Goal: Task Accomplishment & Management: Use online tool/utility

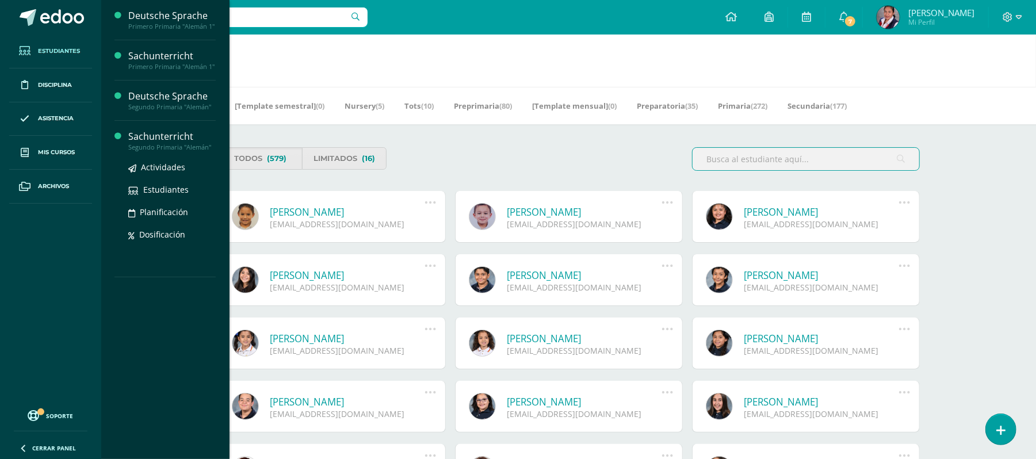
click at [155, 152] on div "Actividades Estudiantes Planificación Dosificación" at bounding box center [171, 209] width 87 height 116
click at [145, 143] on div "Sachunterricht" at bounding box center [171, 136] width 87 height 13
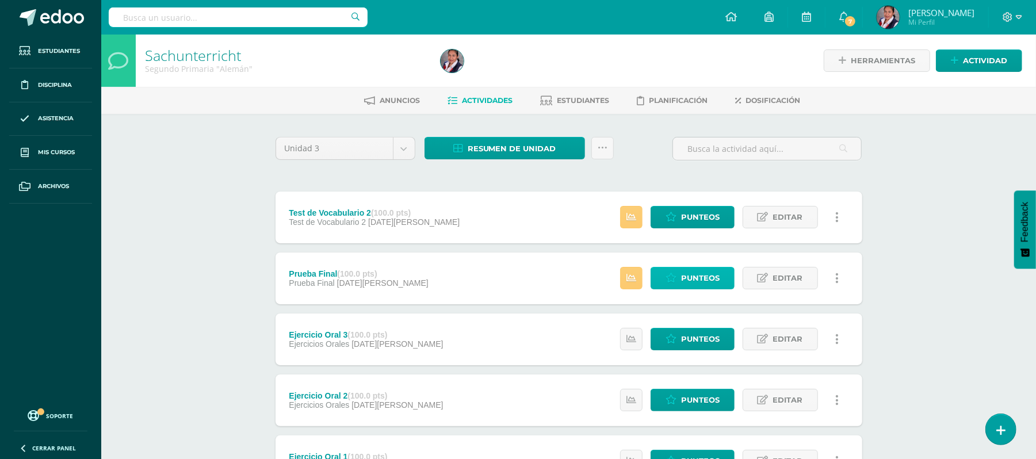
click at [687, 283] on span "Punteos" at bounding box center [700, 277] width 39 height 21
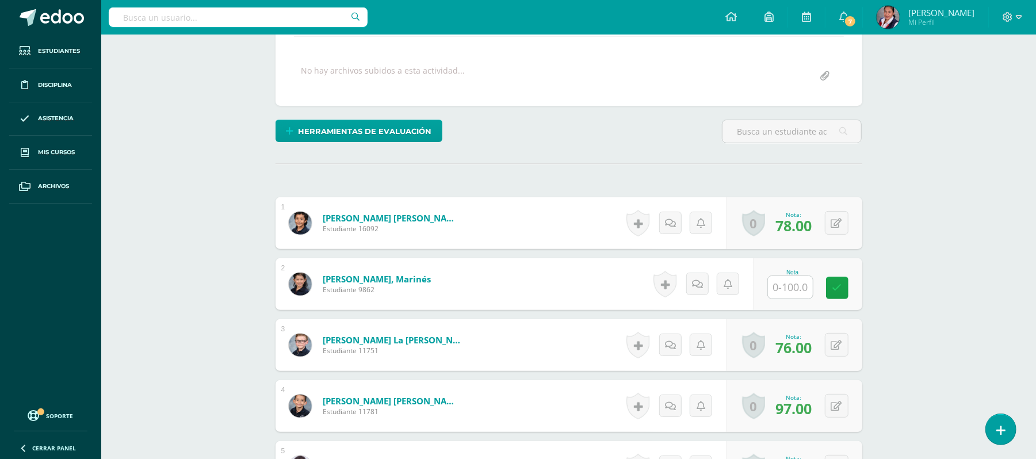
scroll to position [205, 0]
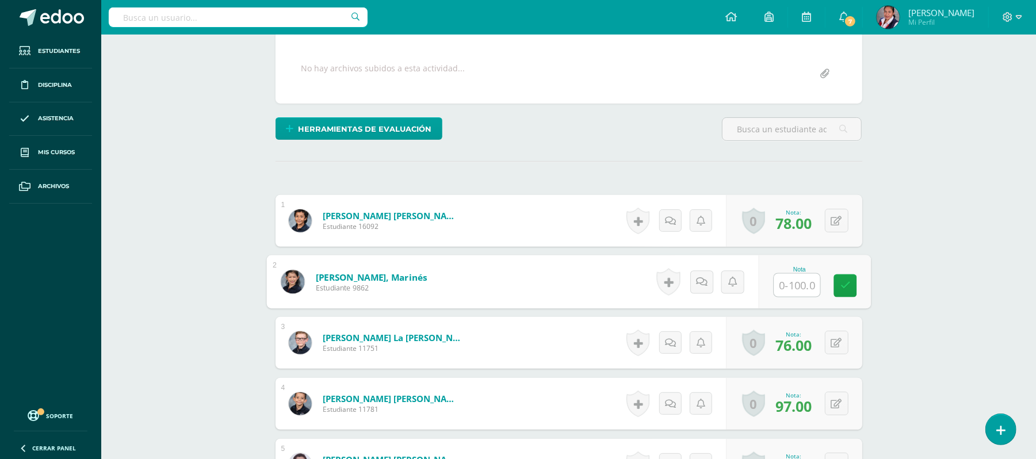
click at [789, 281] on input "text" at bounding box center [796, 285] width 46 height 23
type input "60"
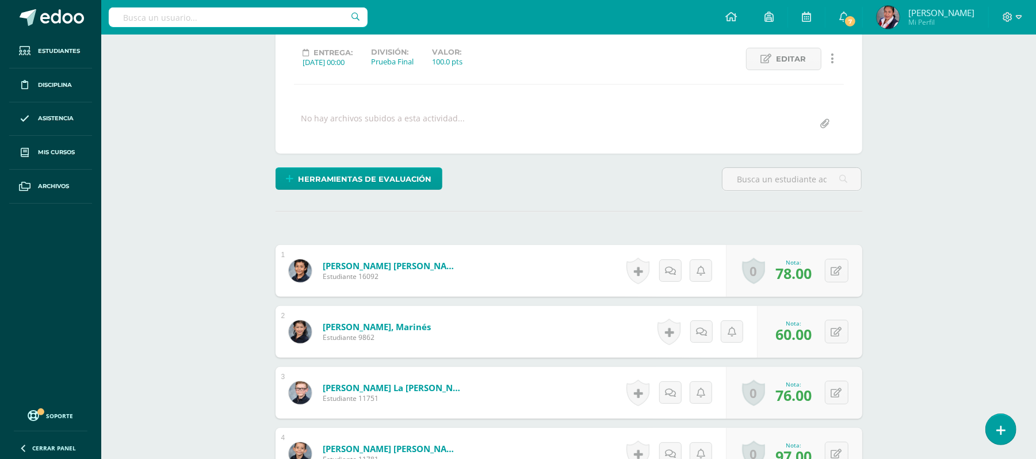
scroll to position [122, 0]
